Goal: Task Accomplishment & Management: Complete application form

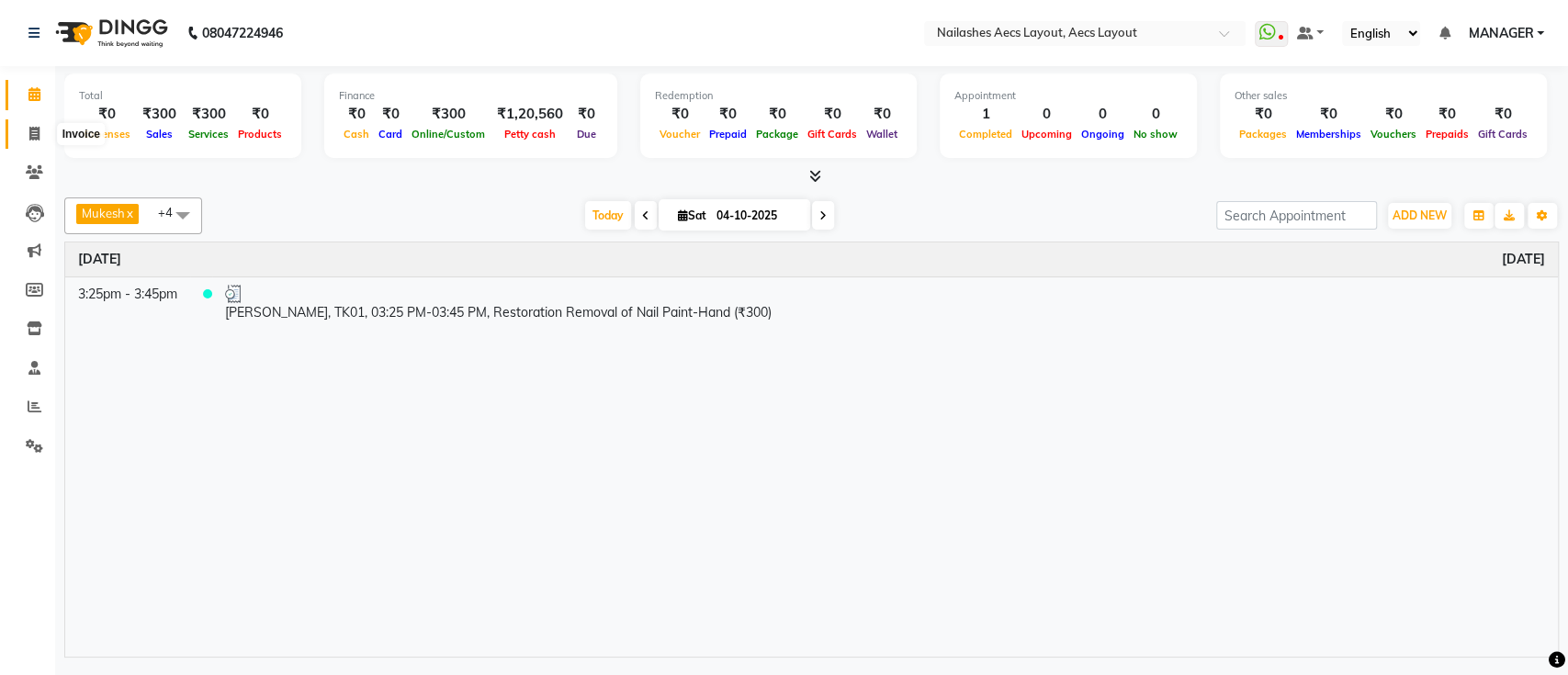
click at [37, 127] on icon at bounding box center [34, 134] width 11 height 13
select select "service"
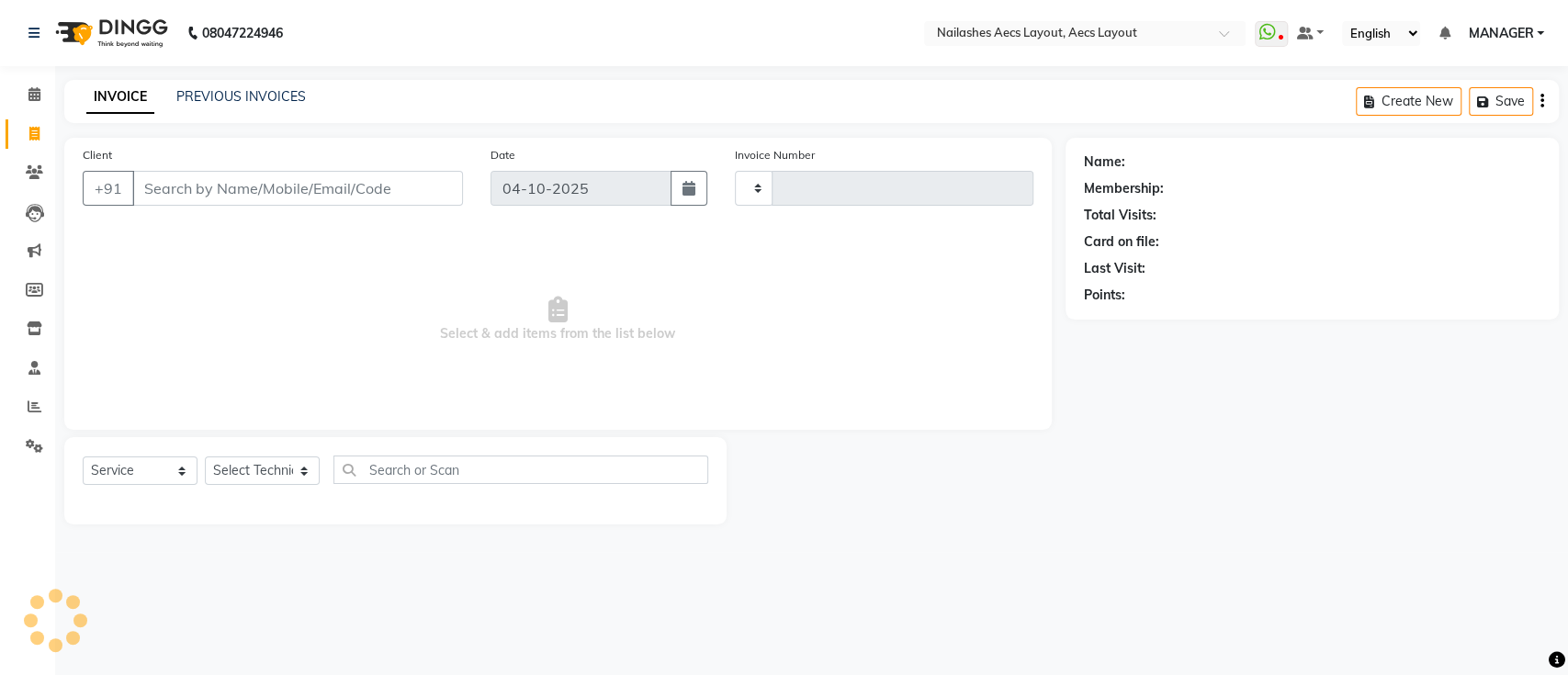
type input "0574"
select select "8467"
click at [284, 178] on input "Client" at bounding box center [297, 188] width 331 height 35
type input "6300331615"
click at [405, 184] on span "Add Client" at bounding box center [416, 187] width 73 height 18
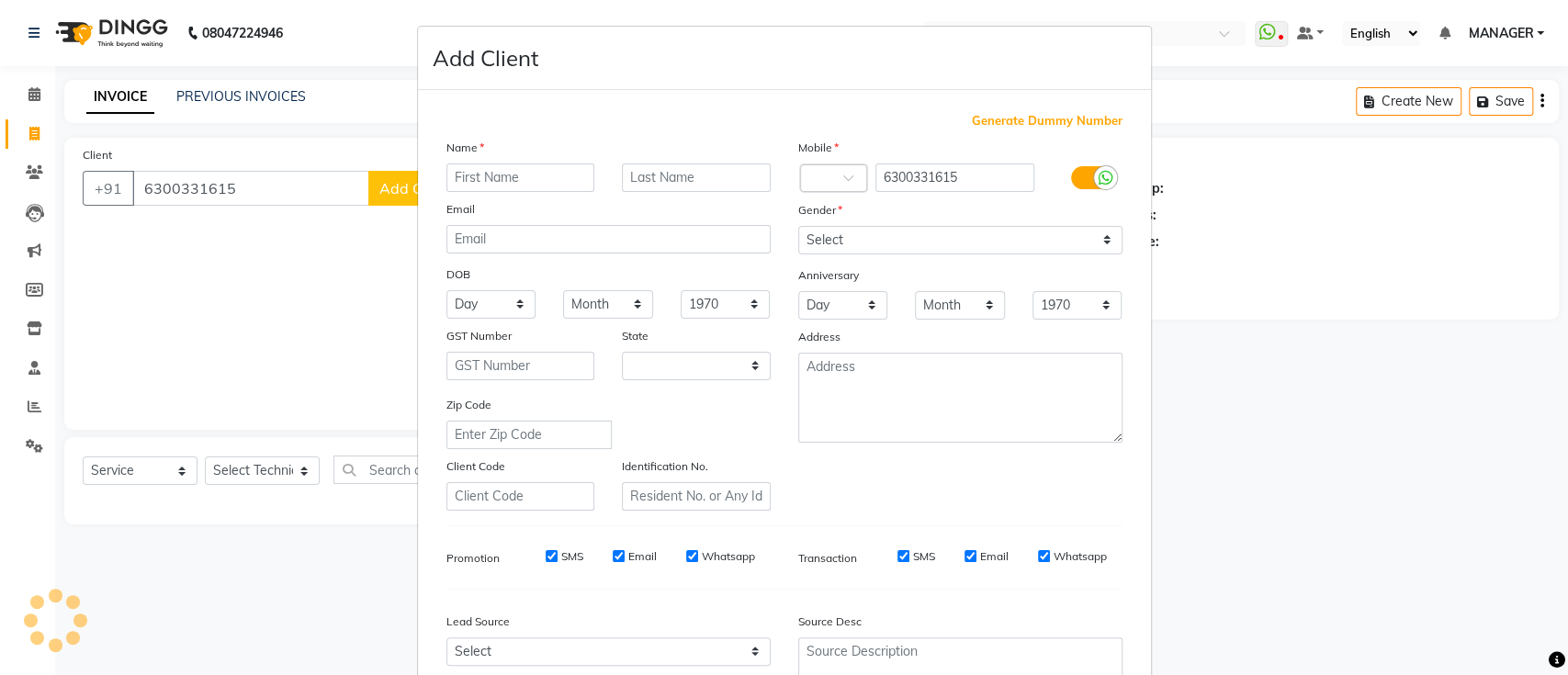
select select "21"
click at [479, 180] on input "text" at bounding box center [521, 178] width 149 height 29
type input "priya"
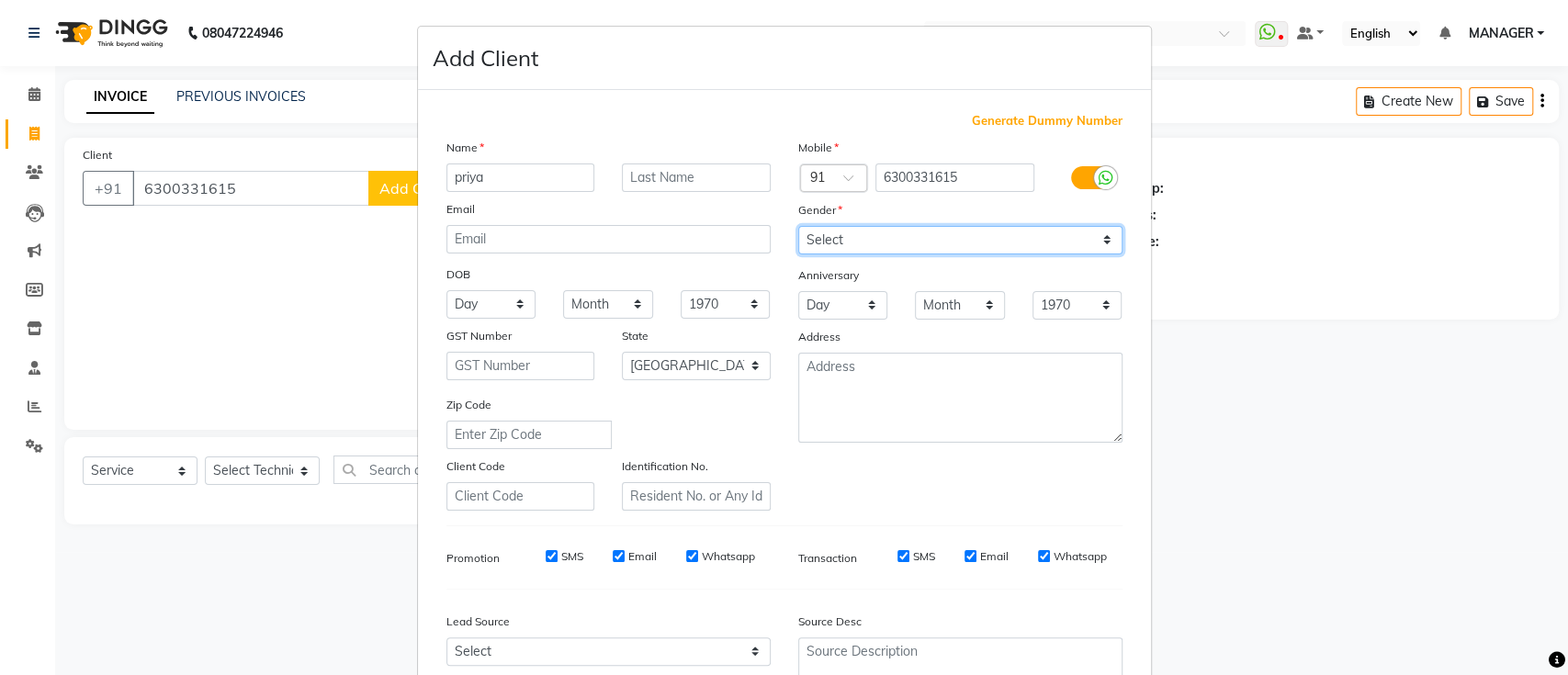
drag, startPoint x: 1032, startPoint y: 246, endPoint x: 998, endPoint y: 337, distance: 97.1
click at [998, 337] on div "Mobile Country Code × 91 6300331615 Gender Select [DEMOGRAPHIC_DATA] [DEMOGRAPH…" at bounding box center [961, 324] width 352 height 373
select select "[DEMOGRAPHIC_DATA]"
click at [798, 226] on select "Select [DEMOGRAPHIC_DATA] [DEMOGRAPHIC_DATA] Other Prefer Not To Say" at bounding box center [960, 240] width 324 height 29
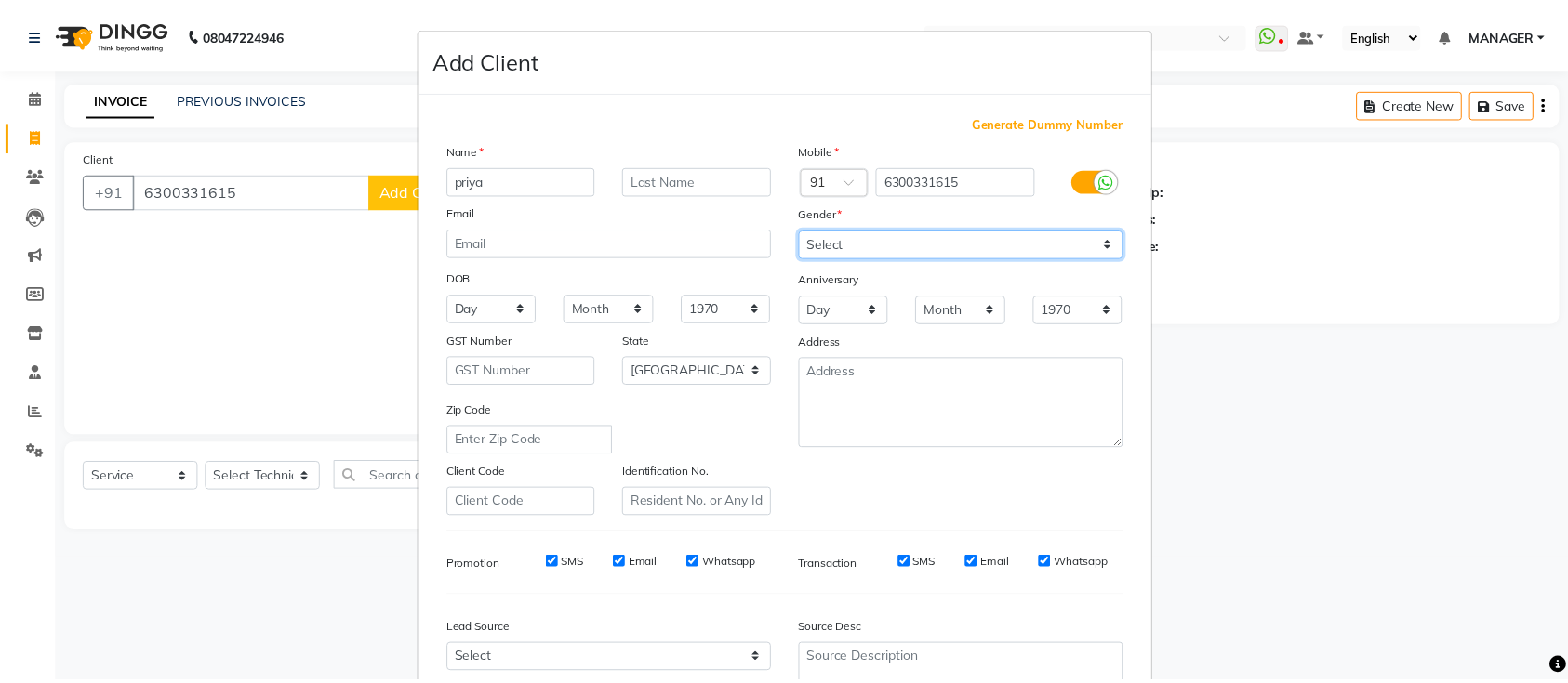
scroll to position [171, 0]
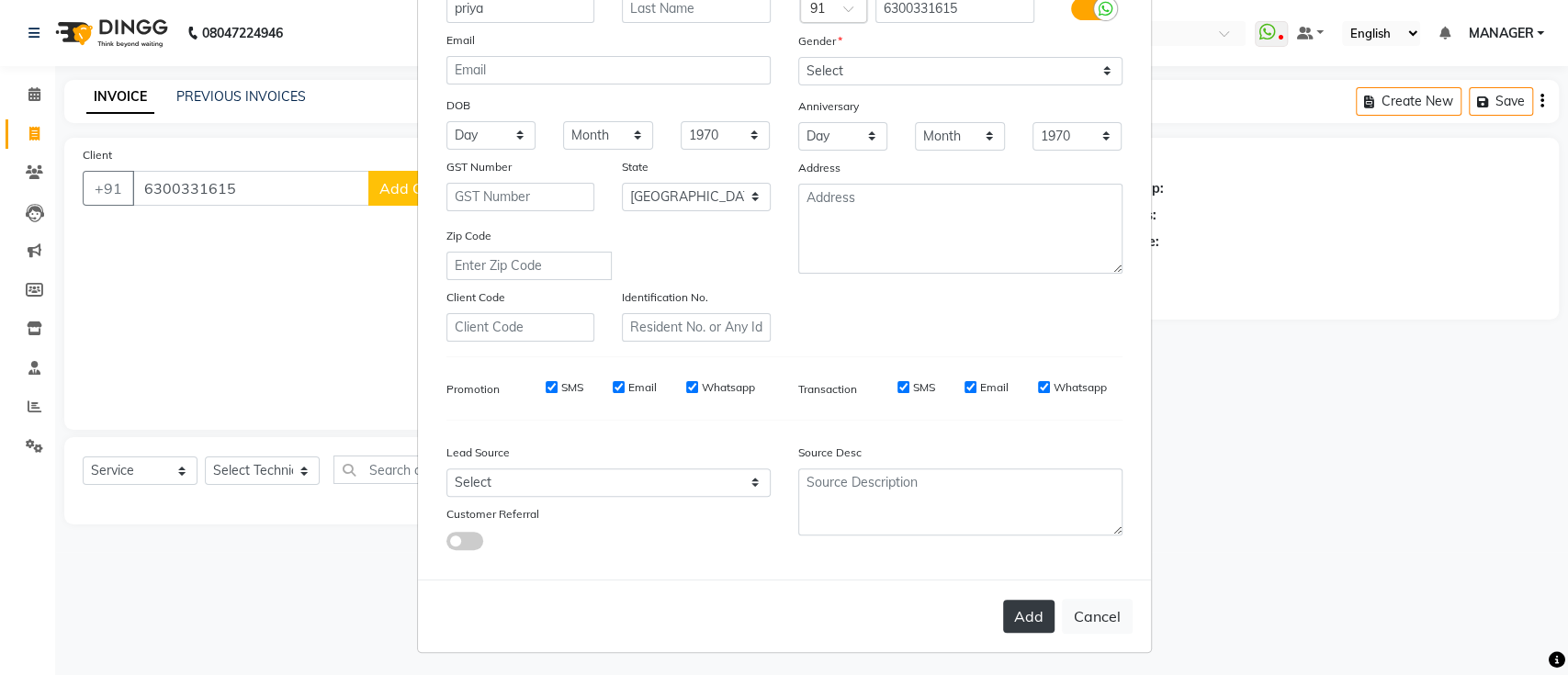
click at [1008, 618] on button "Add" at bounding box center [1029, 616] width 52 height 33
select select
select select "null"
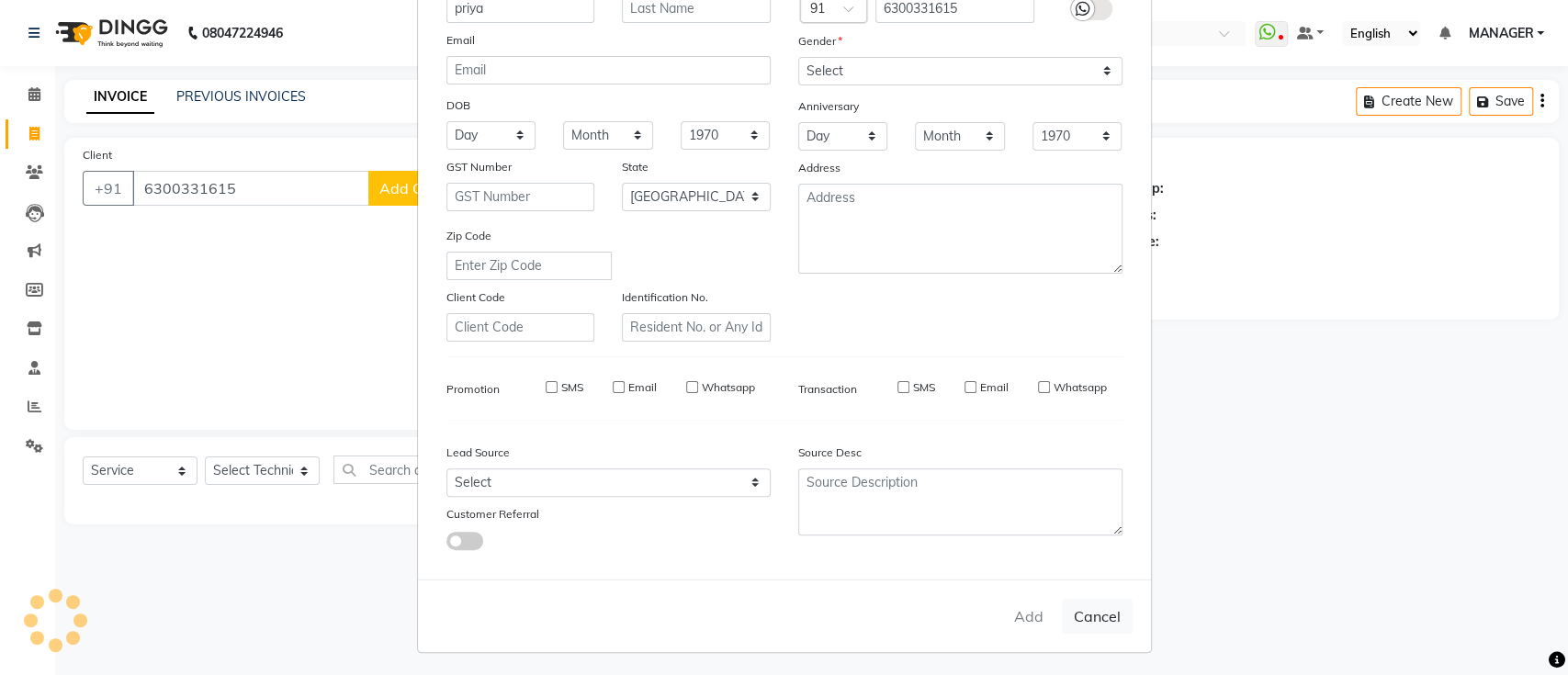
select select
checkbox input "false"
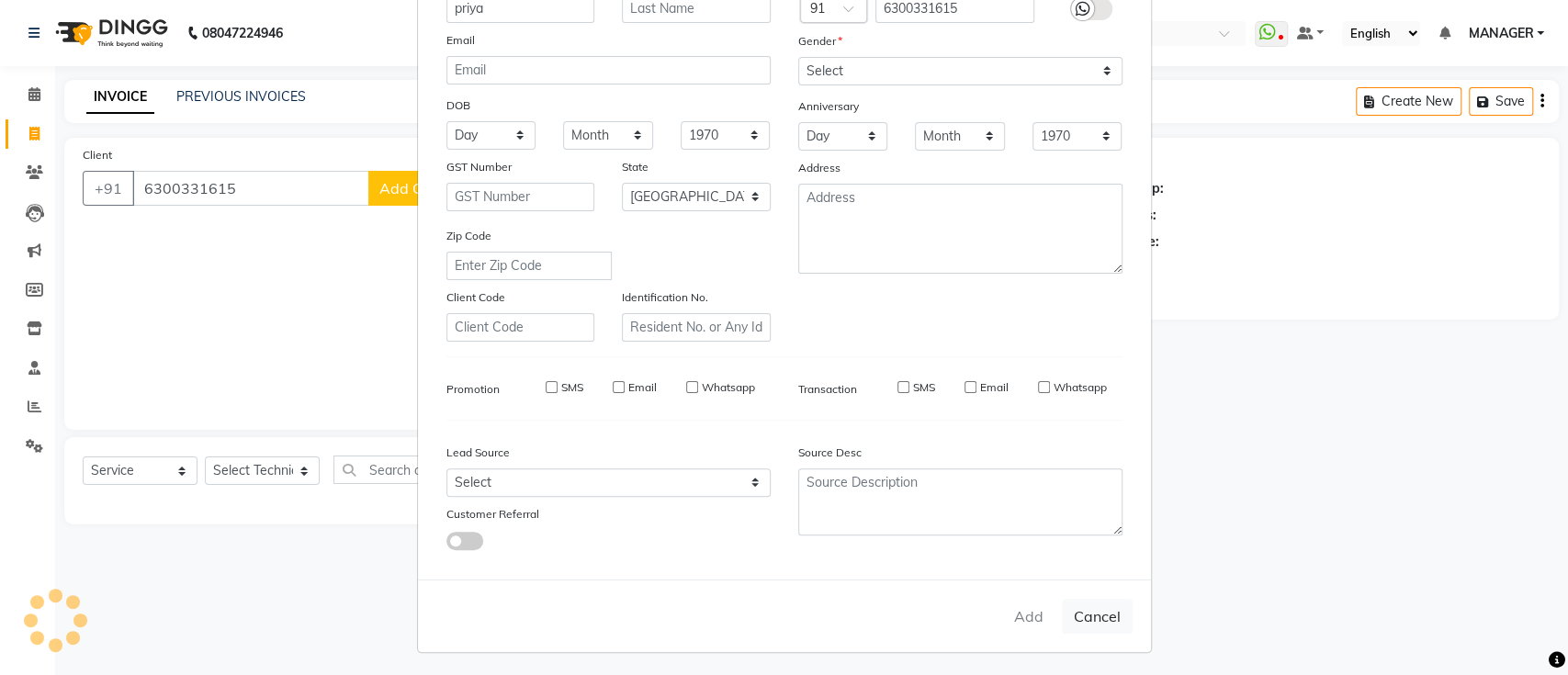
checkbox input "false"
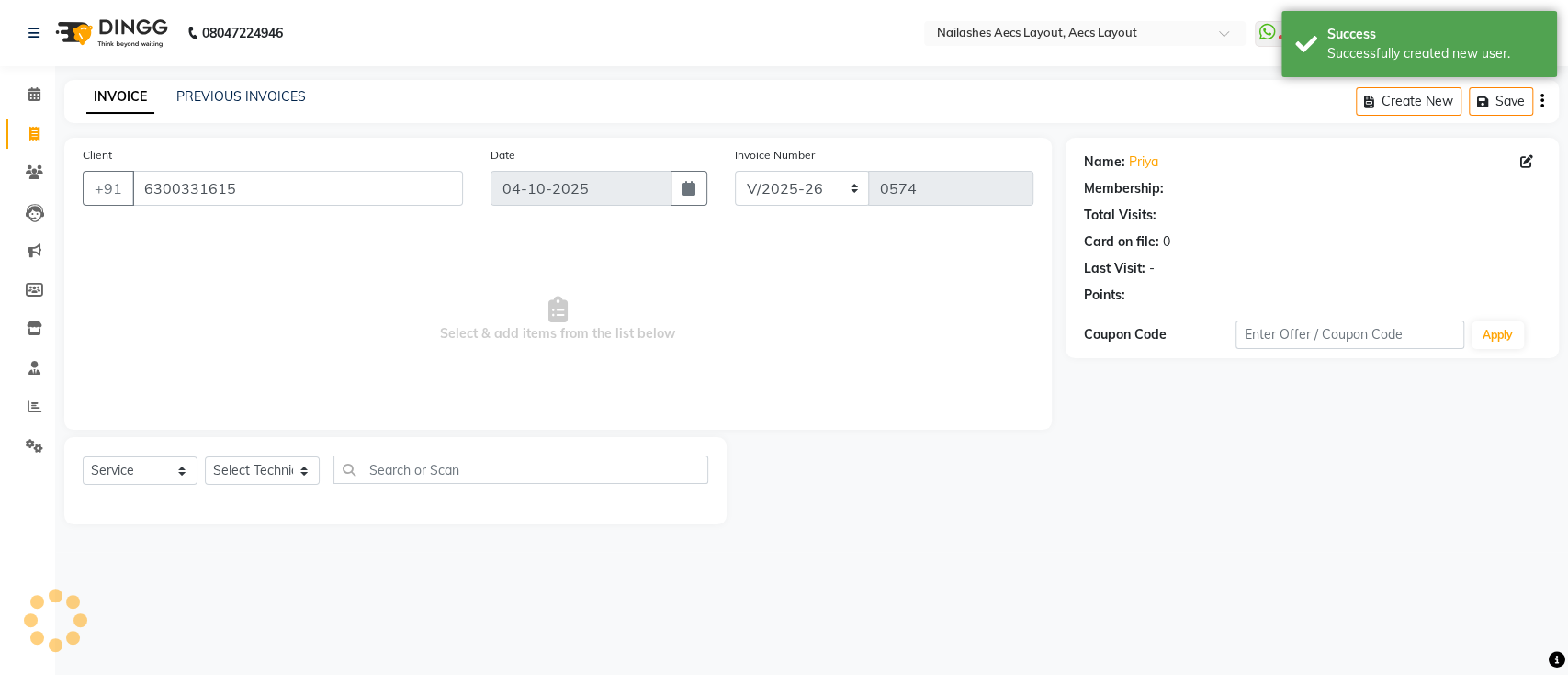
select select "1: Object"
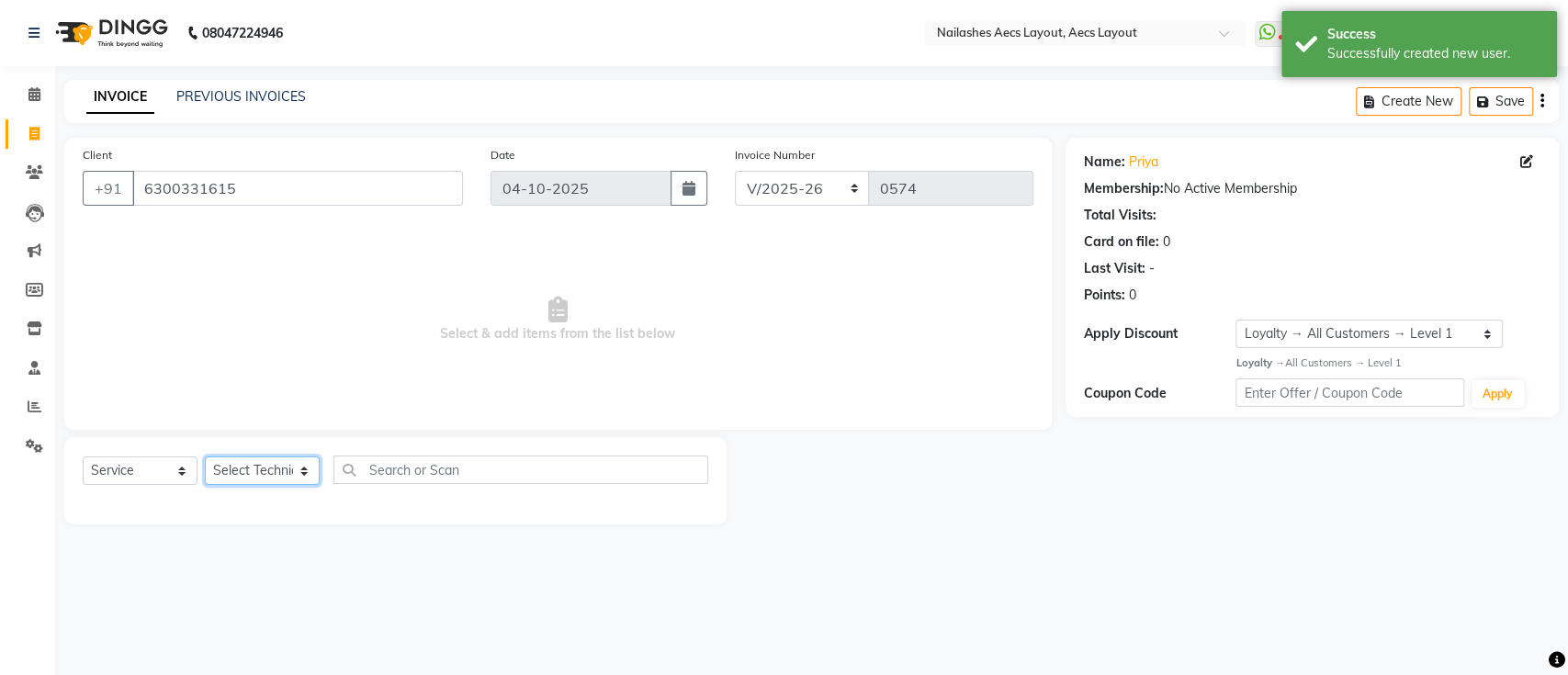
click at [294, 472] on select "Select Technician [PERSON_NAME] MANAGER [PERSON_NAME] owner [PERSON_NAME]" at bounding box center [262, 471] width 115 height 29
select select "88233"
click at [205, 457] on select "Select Technician [PERSON_NAME] MANAGER [PERSON_NAME] owner [PERSON_NAME]" at bounding box center [262, 471] width 115 height 29
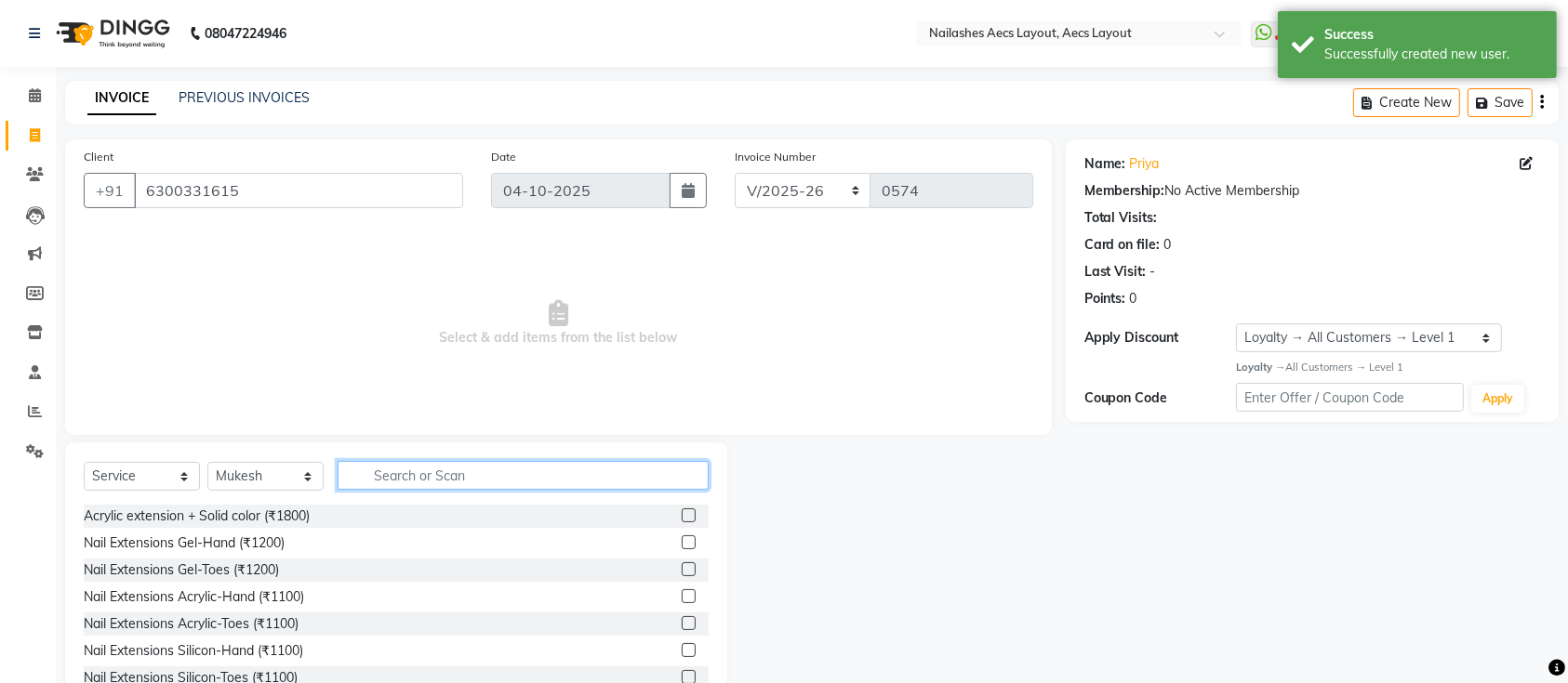
click at [457, 480] on input "text" at bounding box center [523, 476] width 371 height 29
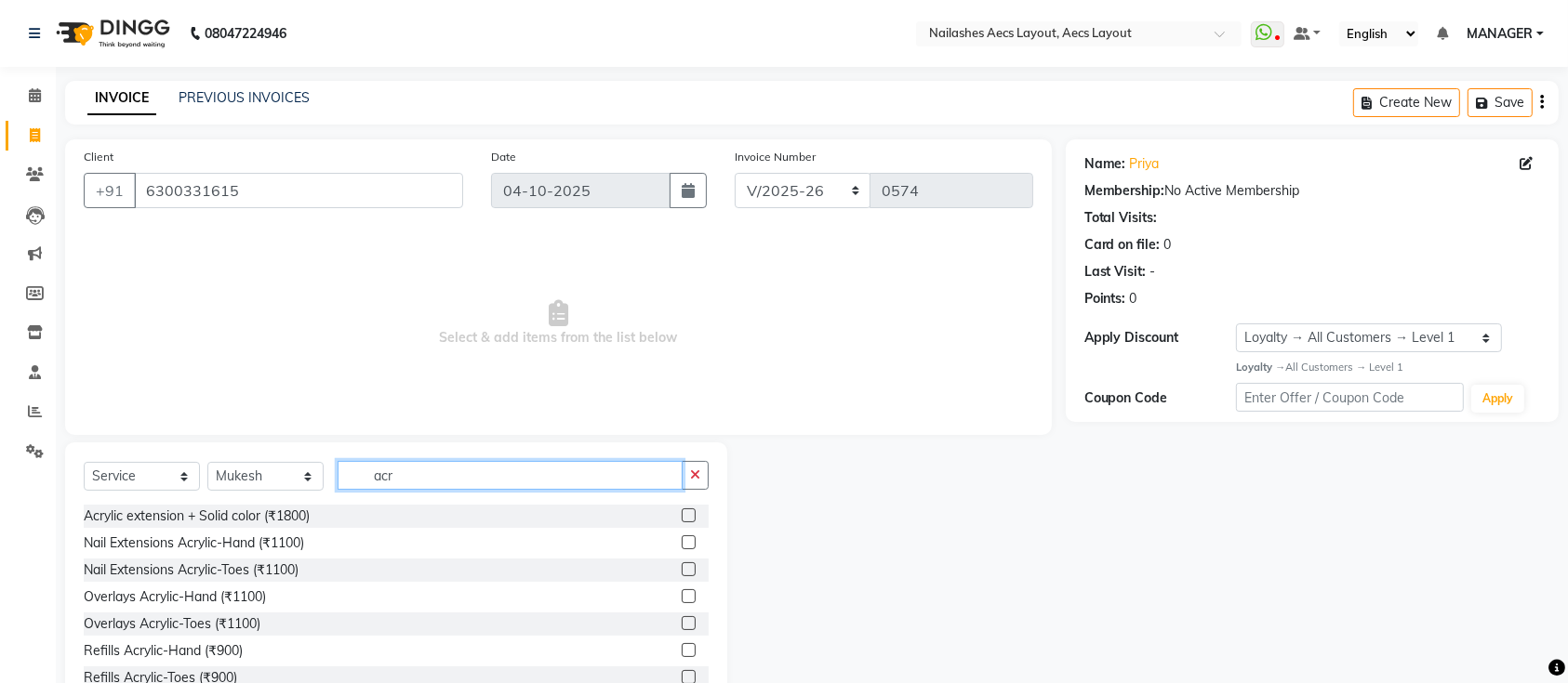
scroll to position [2, 0]
type input "acr"
click at [681, 541] on label at bounding box center [688, 541] width 14 height 14
click at [681, 541] on input "checkbox" at bounding box center [687, 541] width 12 height 12
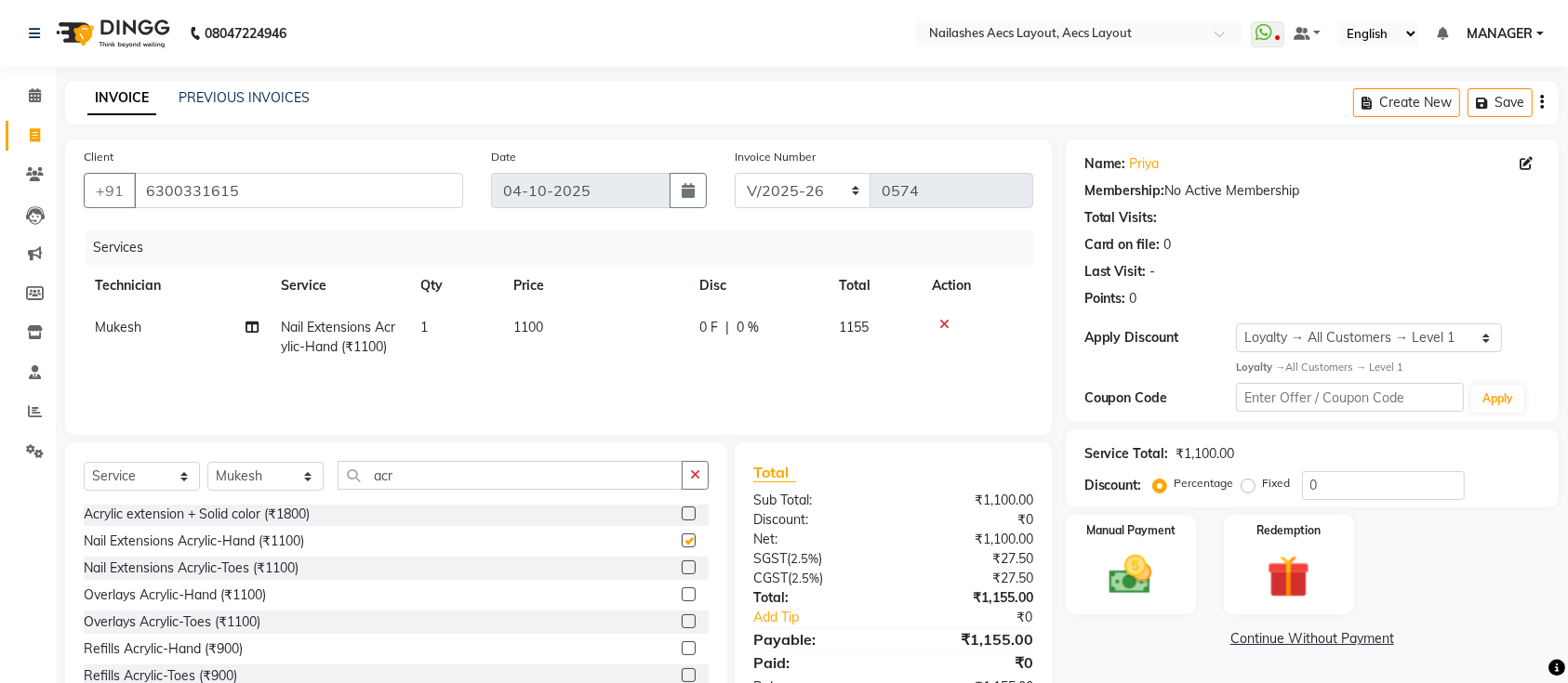
checkbox input "false"
click at [556, 461] on input "acr" at bounding box center [510, 476] width 345 height 29
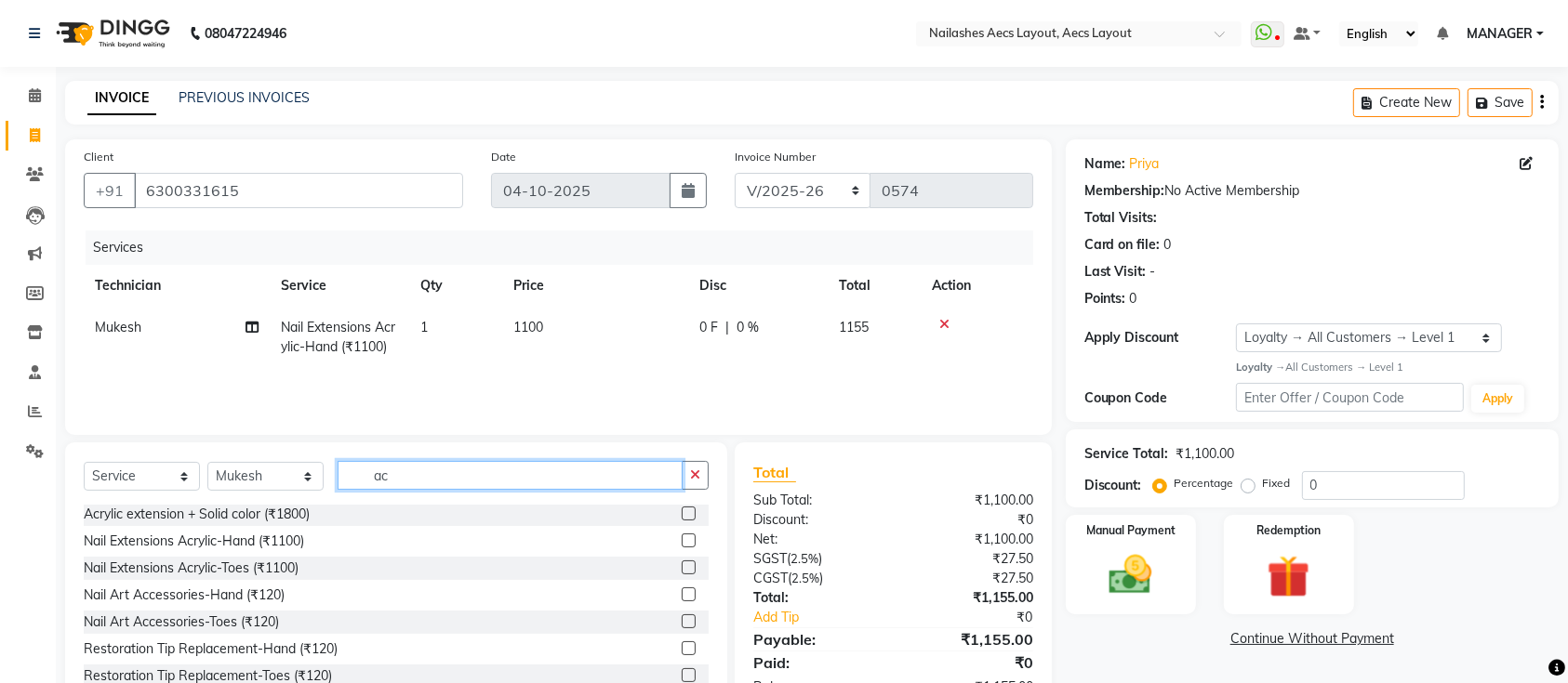
type input "a"
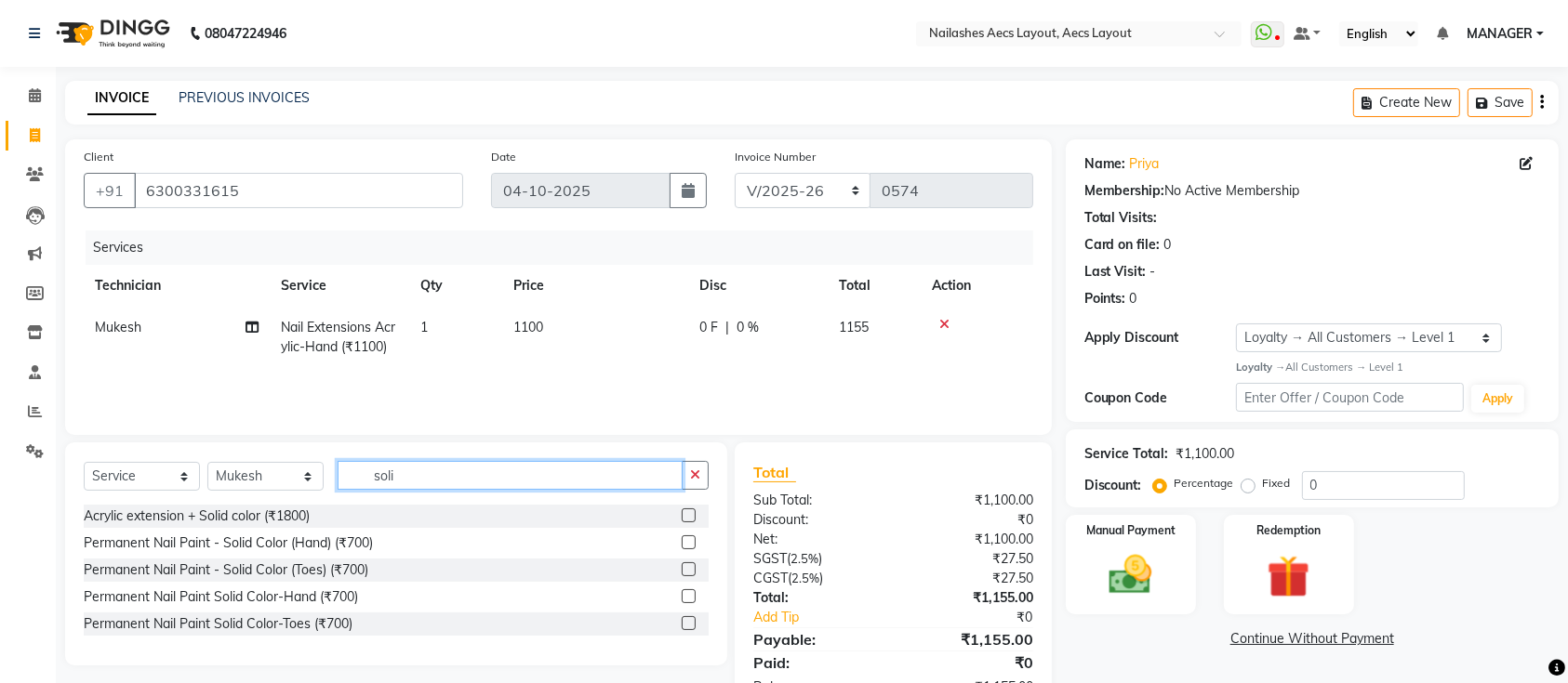
scroll to position [0, 0]
type input "soli"
click at [692, 542] on label at bounding box center [688, 542] width 14 height 14
click at [692, 542] on input "checkbox" at bounding box center [687, 543] width 12 height 12
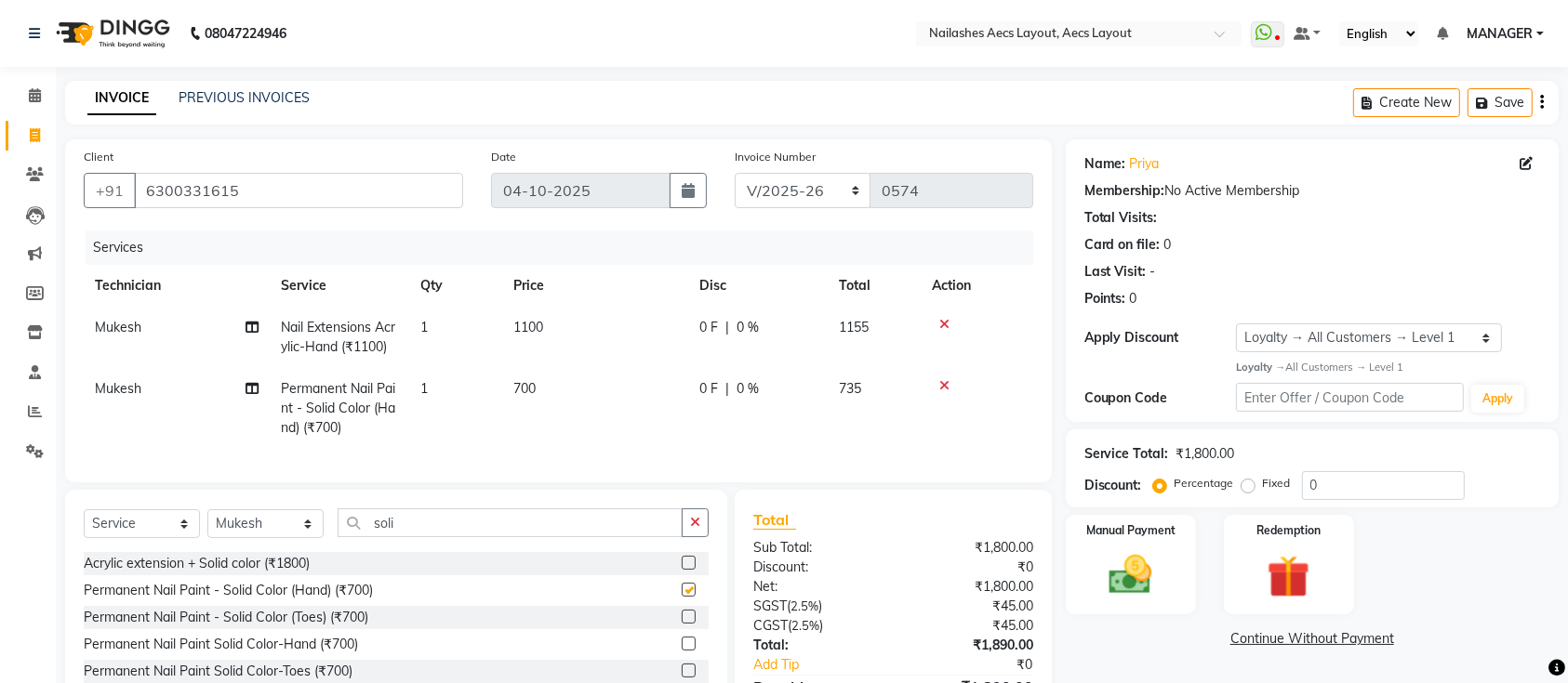
checkbox input "false"
click at [565, 537] on input "soli" at bounding box center [510, 523] width 345 height 29
type input "soli[["
